Goal: Complete application form: Complete application form

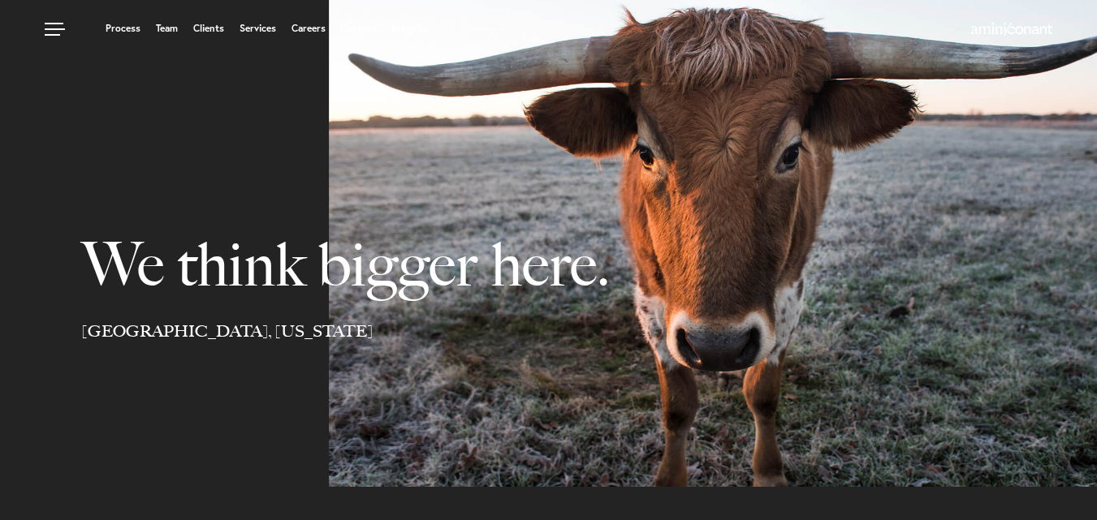
select select "Austin"
select select "Business and Civil Litigation"
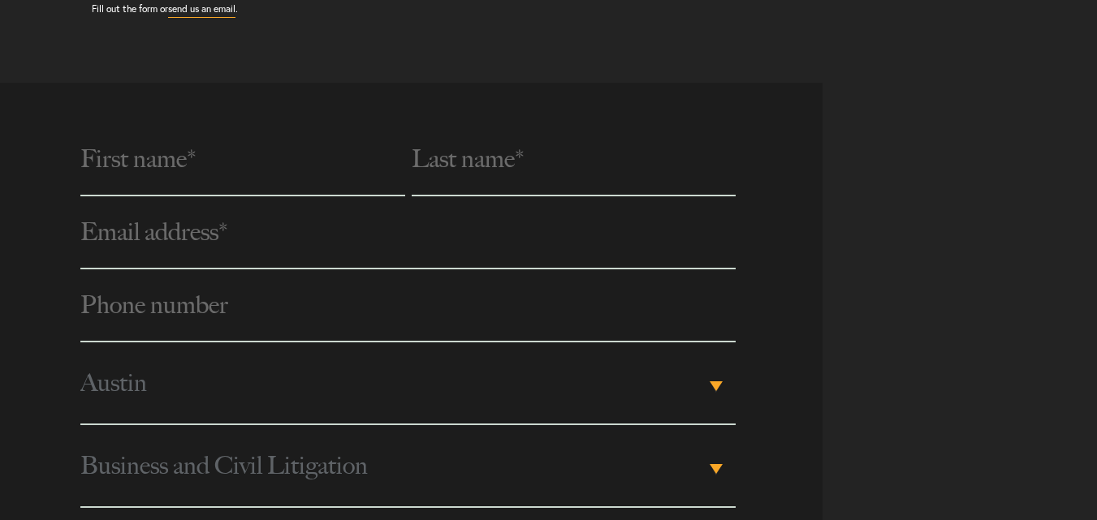
scroll to position [568, 0]
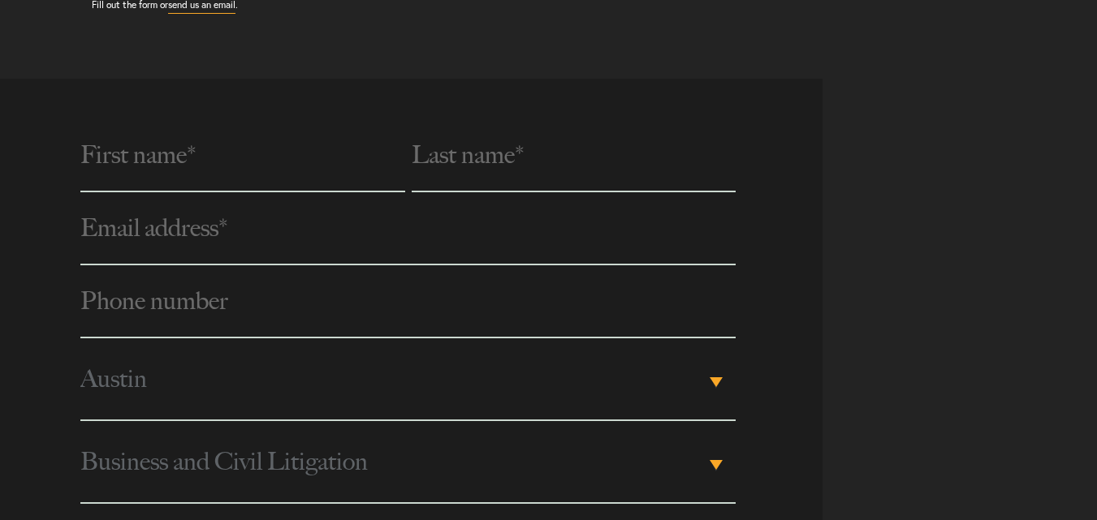
click at [178, 174] on input "text" at bounding box center [242, 155] width 324 height 73
type input "[PERSON_NAME]"
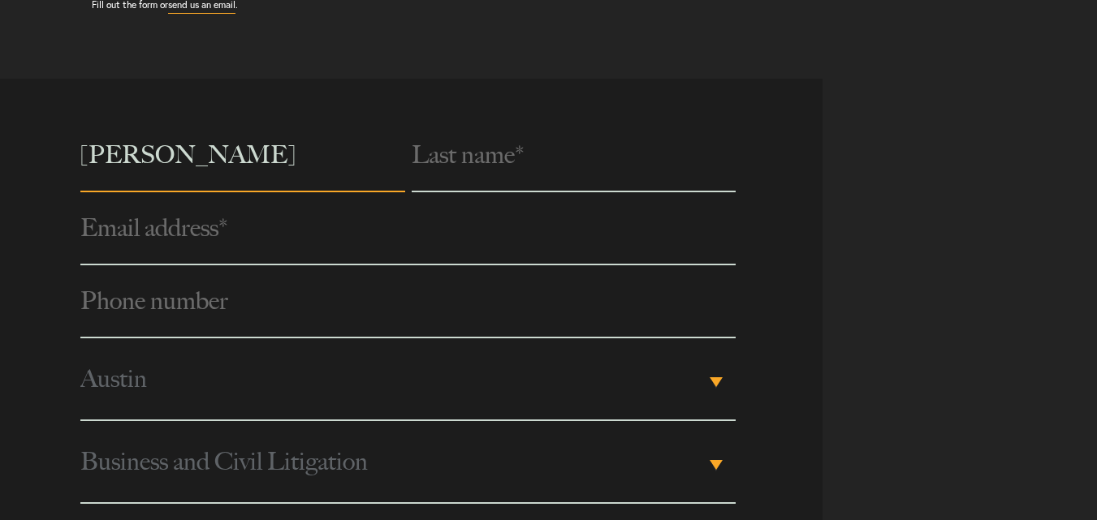
type input "E Sands"
type input "[EMAIL_ADDRESS][DOMAIN_NAME]"
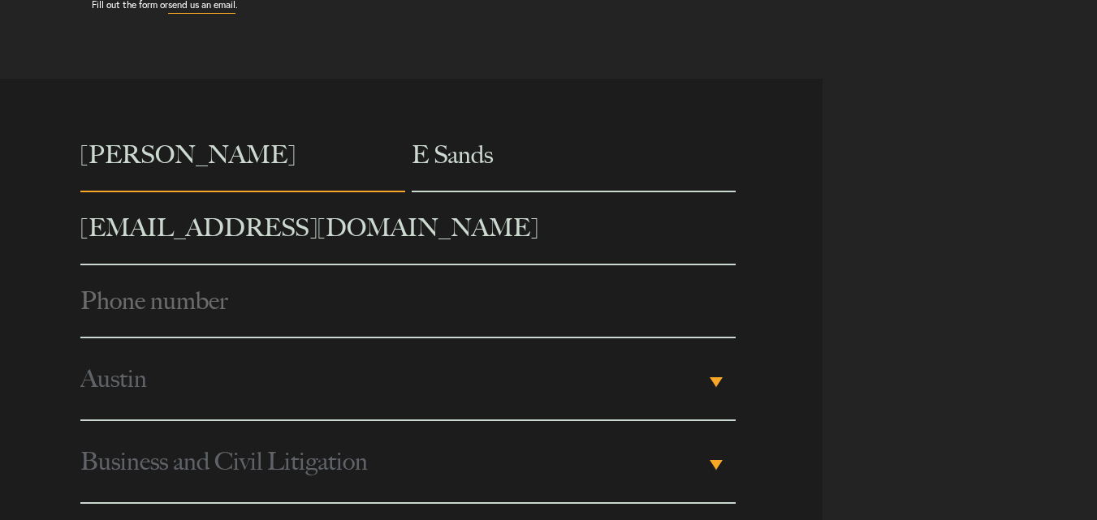
type input "7876079429"
select select "[US_STATE]"
type input "[PERSON_NAME]"
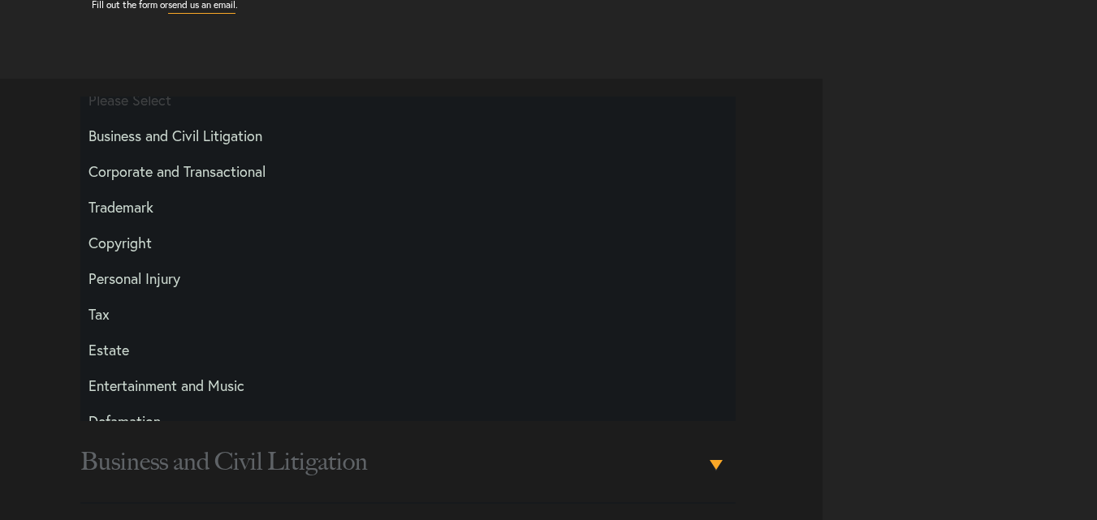
scroll to position [0, 0]
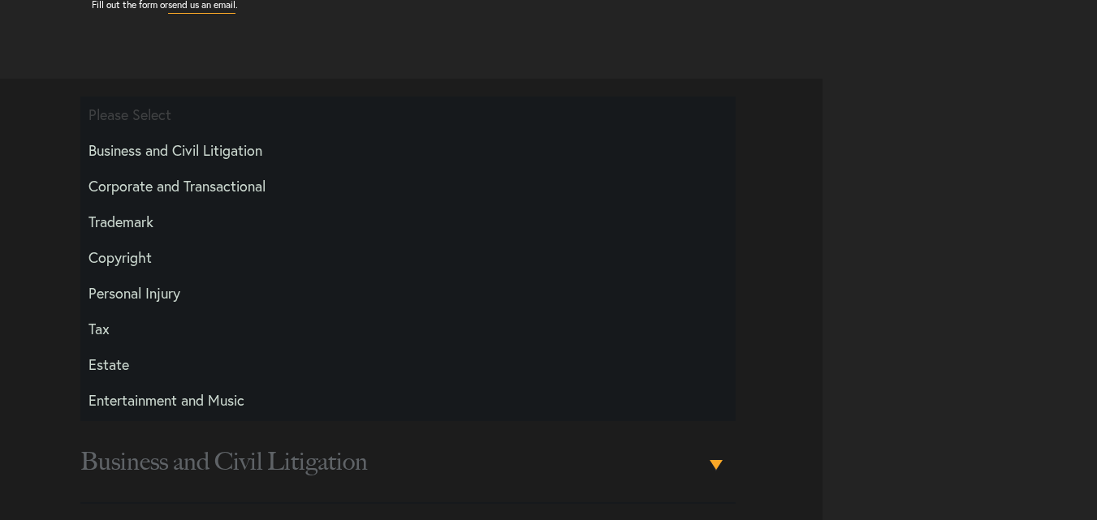
click at [159, 189] on li "Corporate and Transactional" at bounding box center [407, 186] width 654 height 36
select select "Transactional and Corporate"
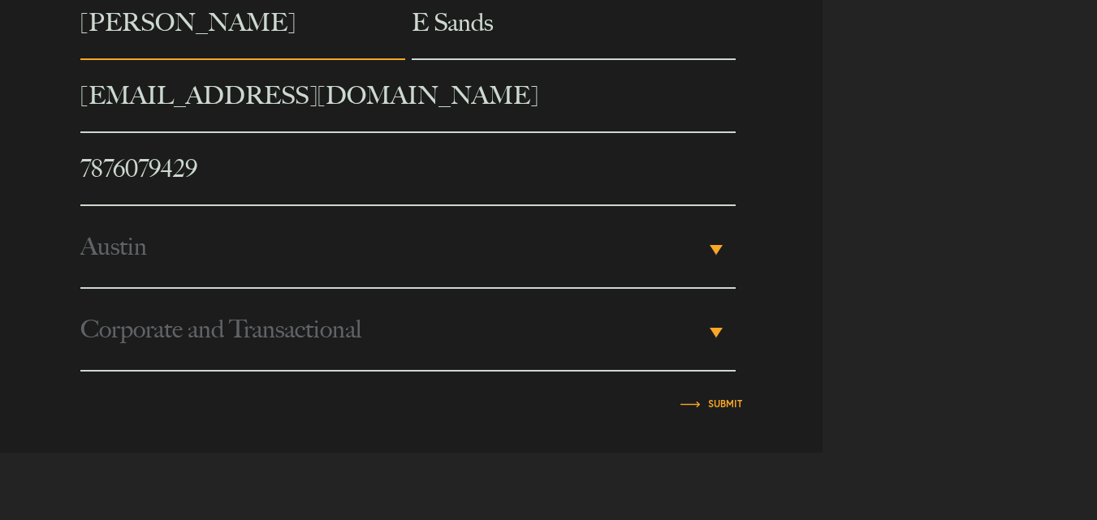
scroll to position [731, 0]
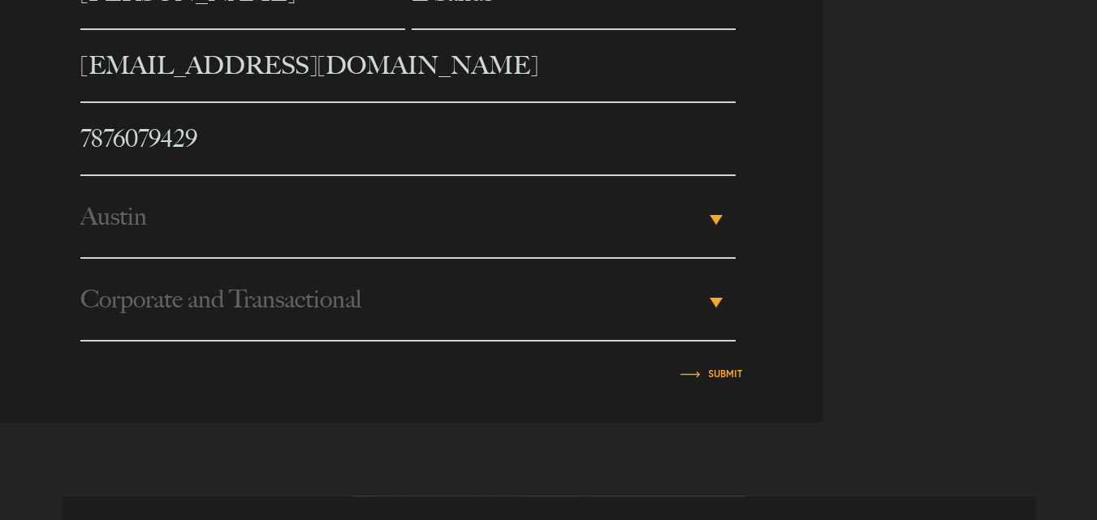
click at [154, 227] on span "Austin" at bounding box center [392, 216] width 624 height 81
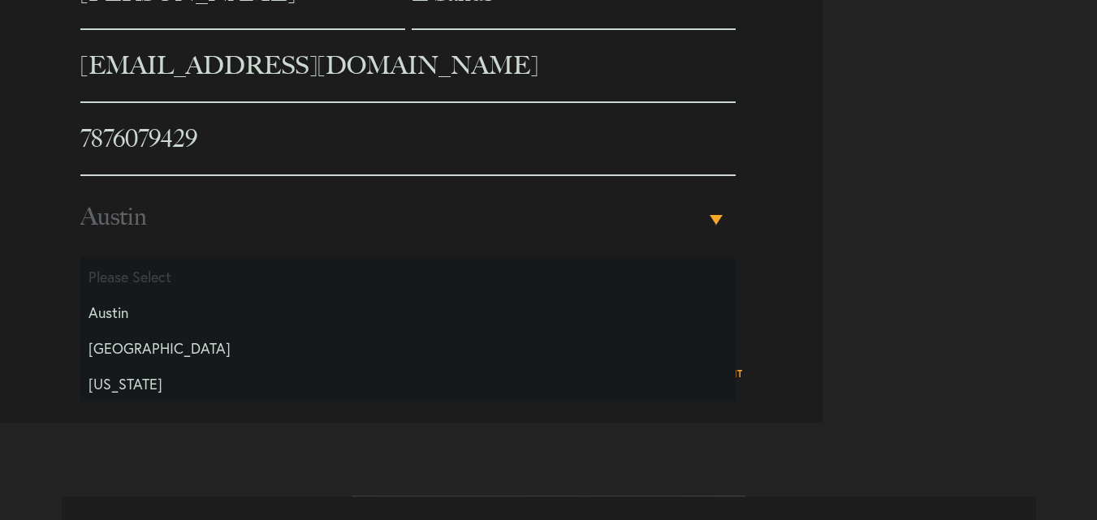
click at [154, 227] on span "Austin" at bounding box center [392, 216] width 624 height 81
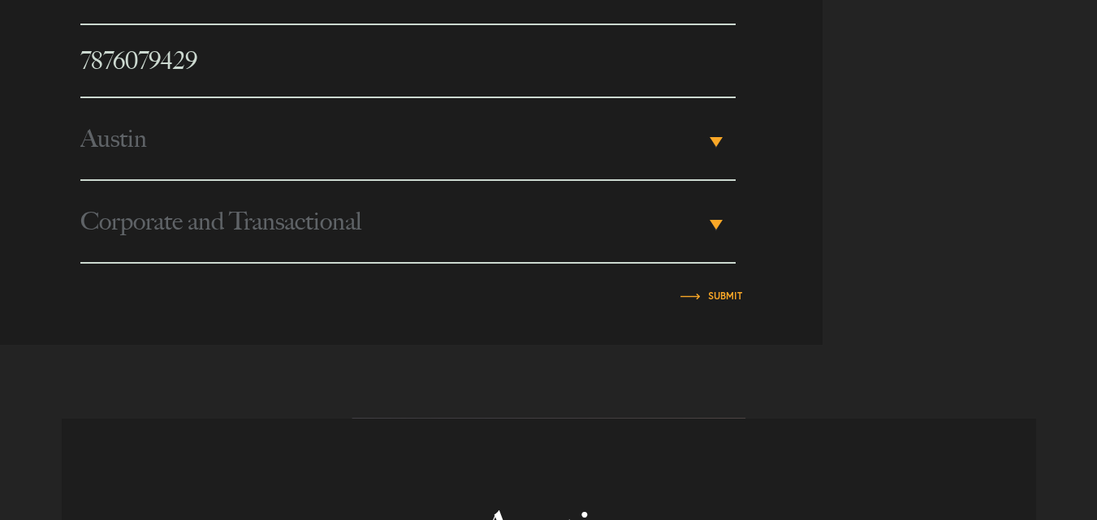
scroll to position [812, 0]
click at [714, 290] on input "Submit" at bounding box center [725, 293] width 34 height 10
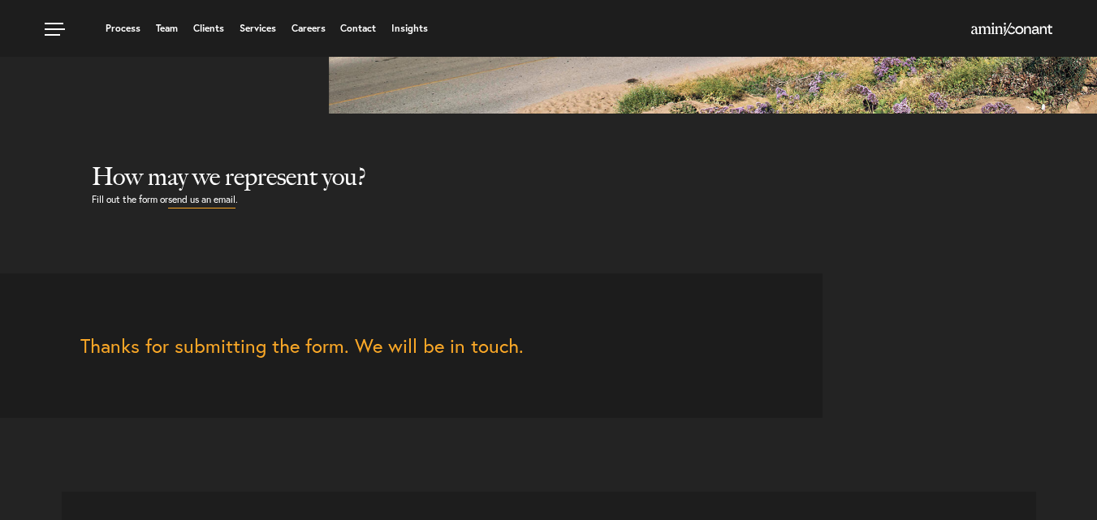
scroll to position [344, 0]
